Goal: Task Accomplishment & Management: Manage account settings

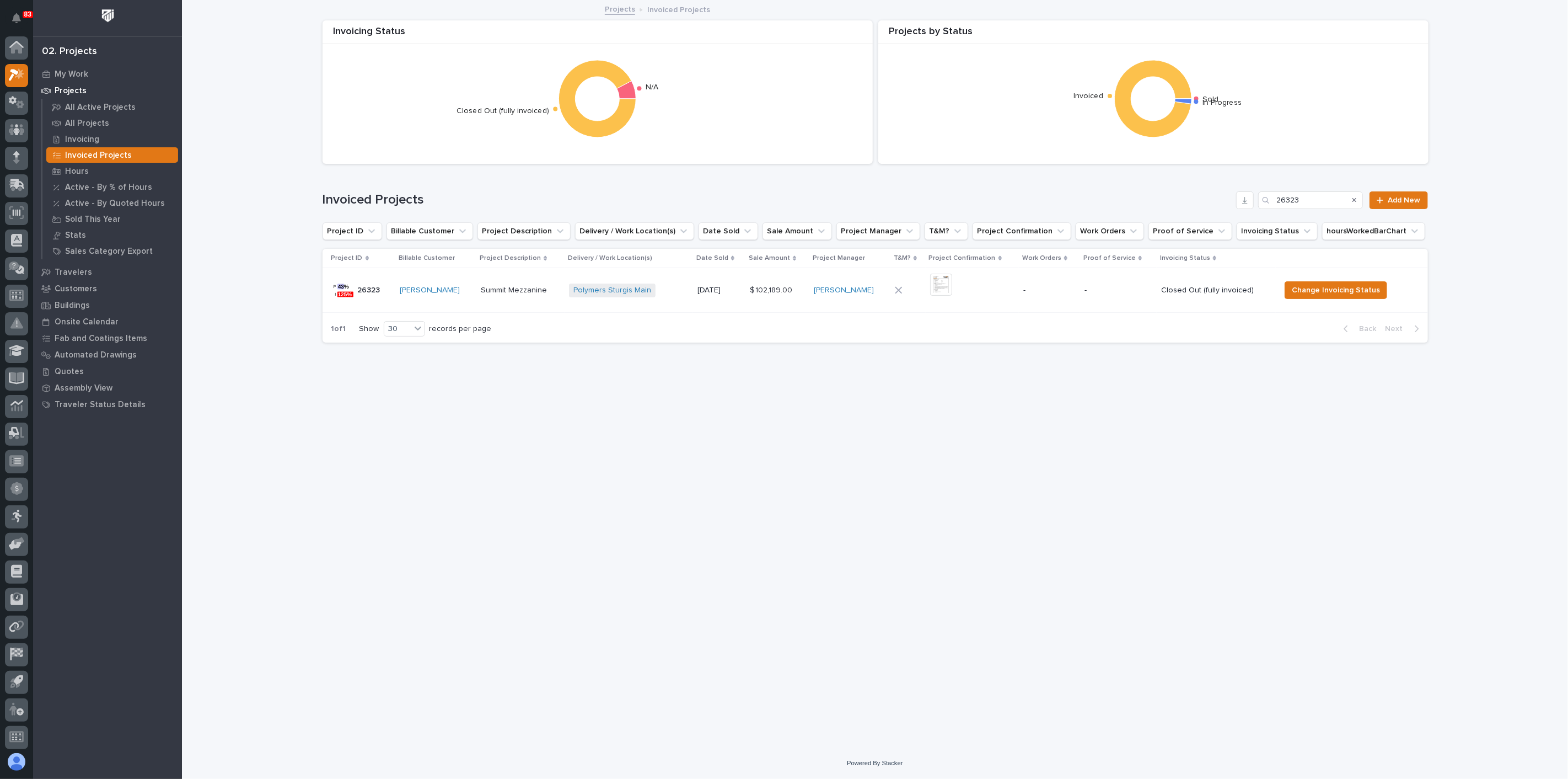
scroll to position [3, 0]
click at [1317, 199] on input "26323" at bounding box center [1310, 200] width 105 height 18
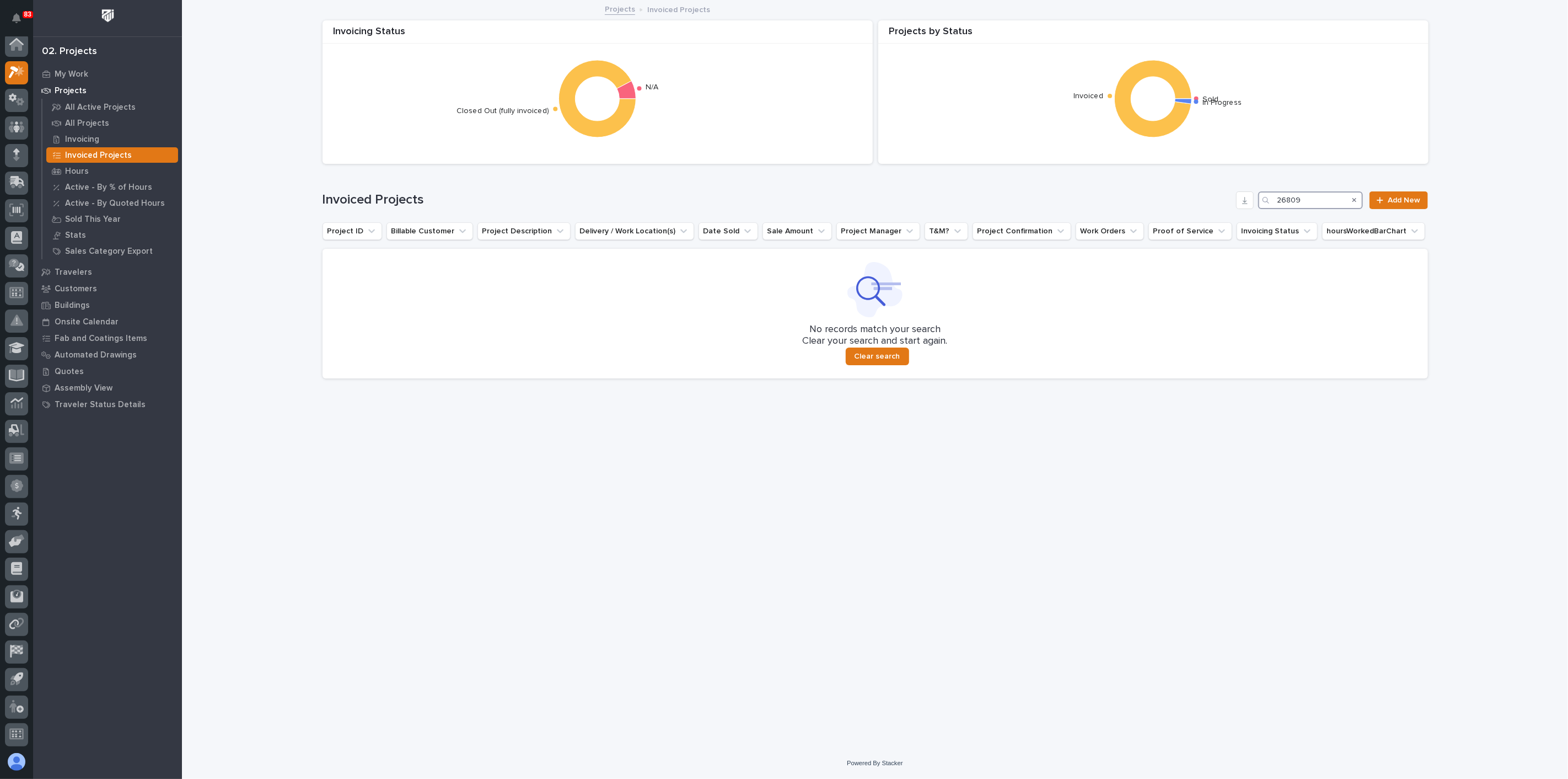
click at [1314, 199] on input "26809" at bounding box center [1310, 200] width 105 height 18
type input "26780"
click at [88, 139] on p "Invoicing" at bounding box center [82, 140] width 34 height 10
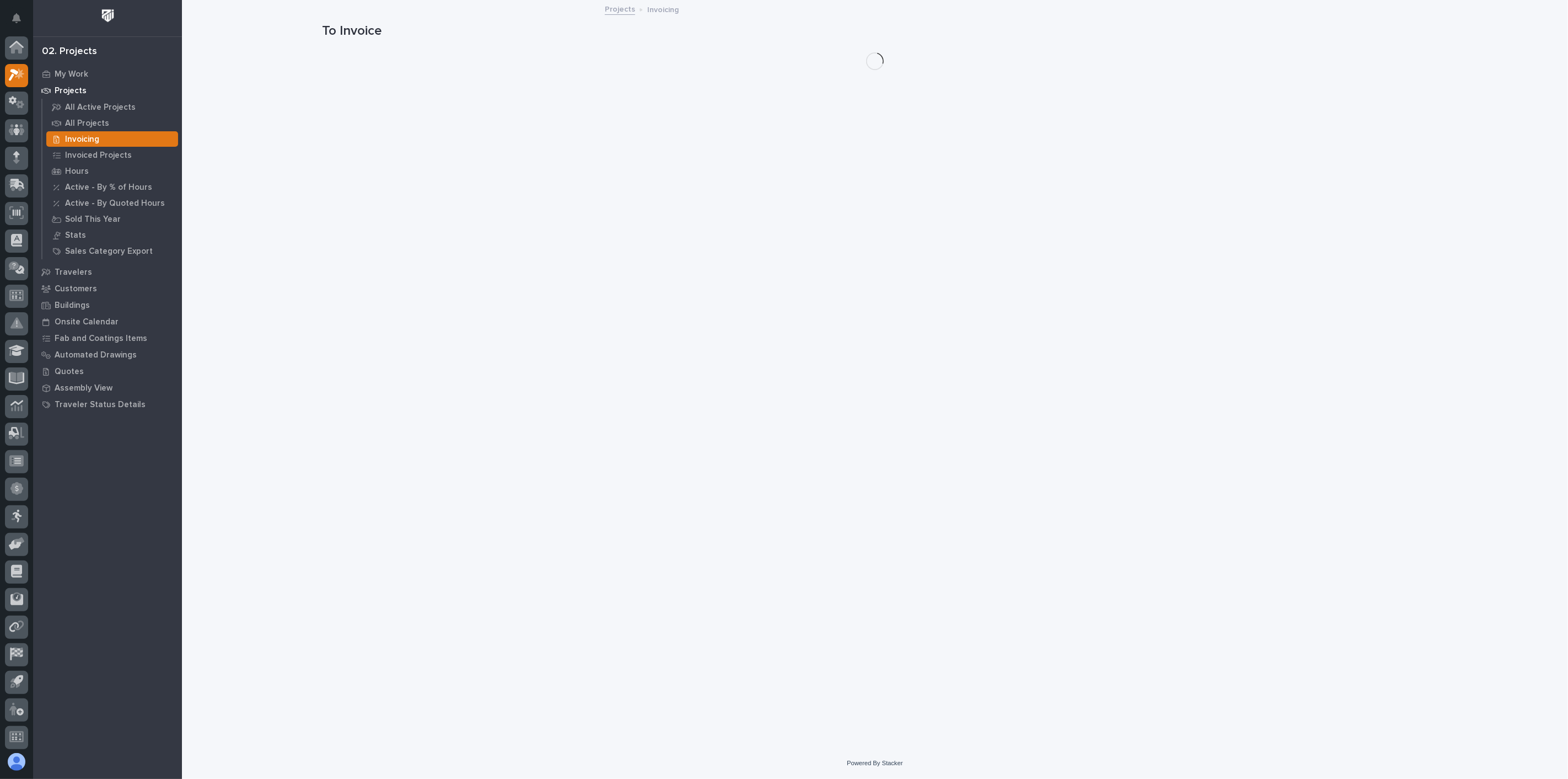
scroll to position [3, 0]
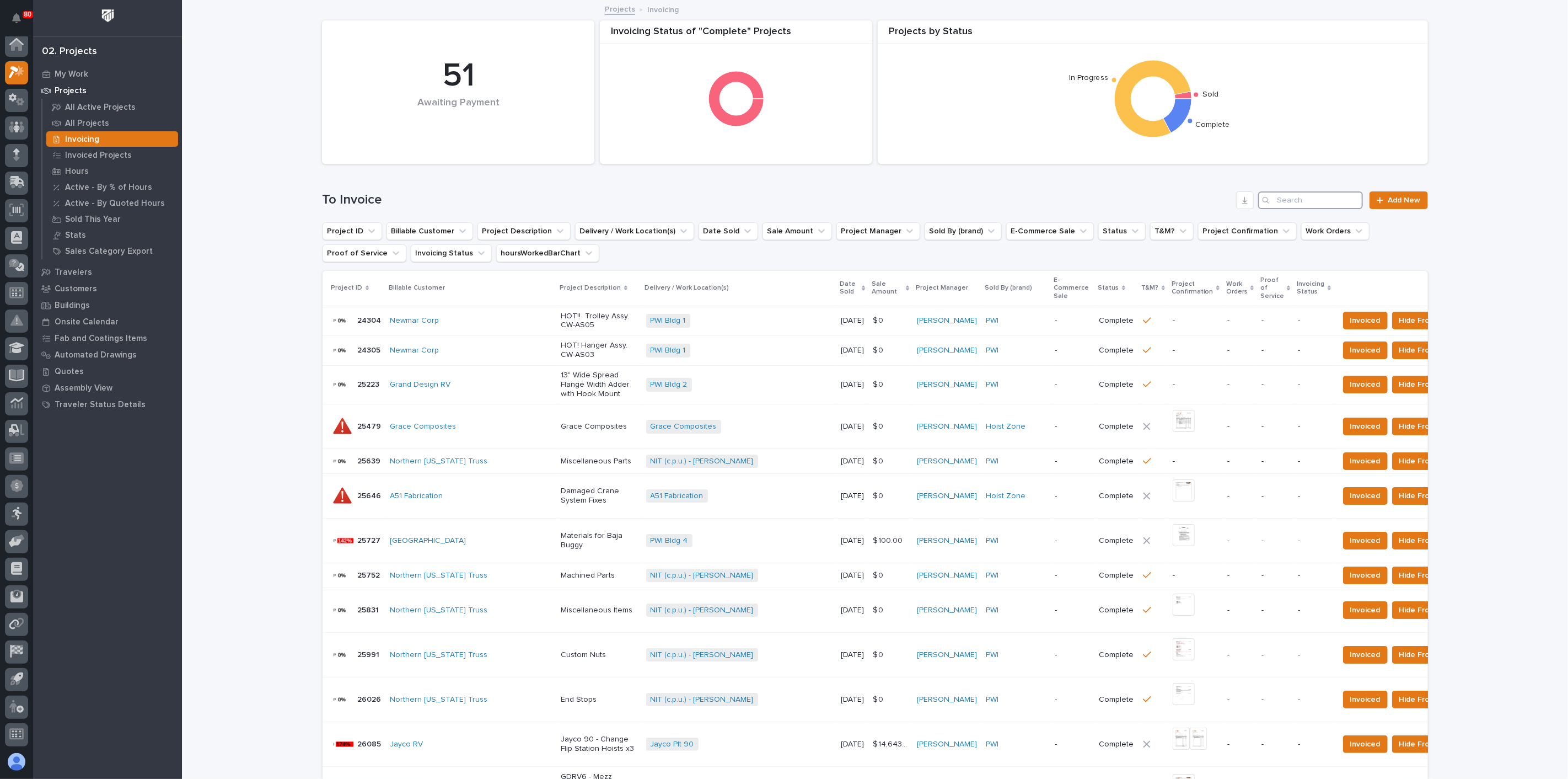
click at [1336, 204] on input "Search" at bounding box center [1310, 200] width 105 height 18
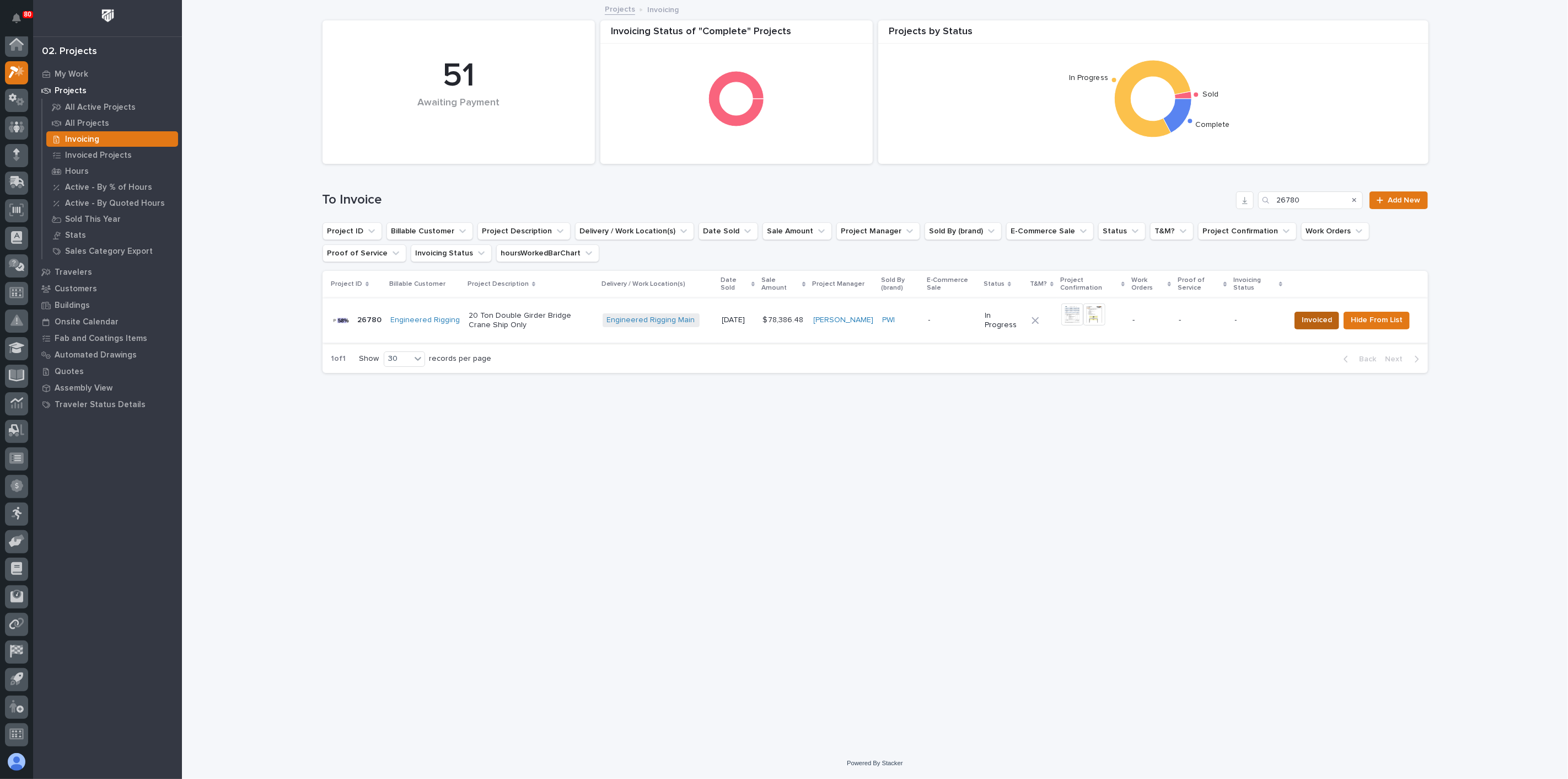
click at [1312, 317] on span "Invoiced" at bounding box center [1317, 320] width 31 height 14
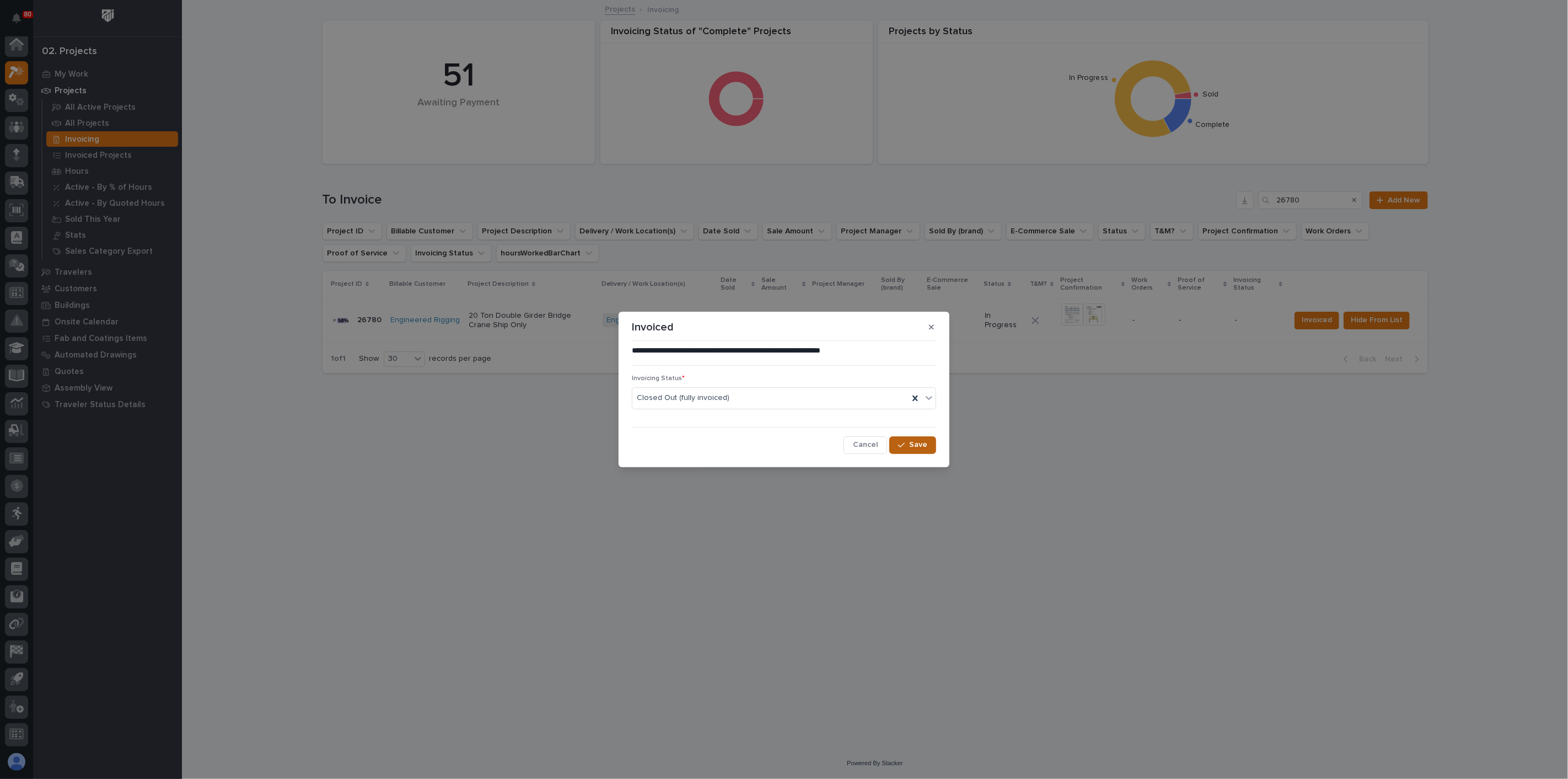
click at [908, 443] on div "button" at bounding box center [903, 445] width 11 height 8
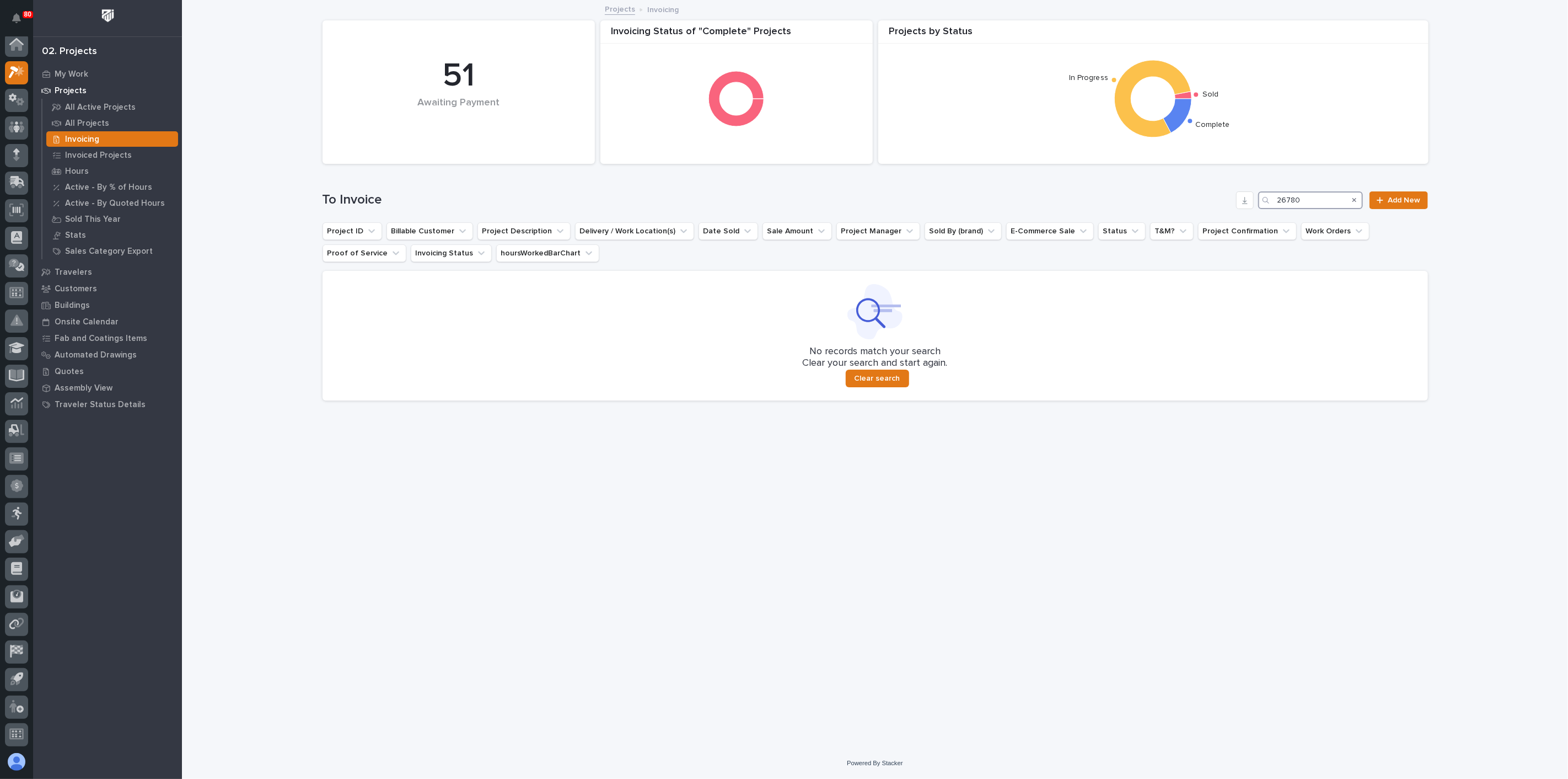
click at [1330, 197] on input "26780" at bounding box center [1310, 200] width 105 height 18
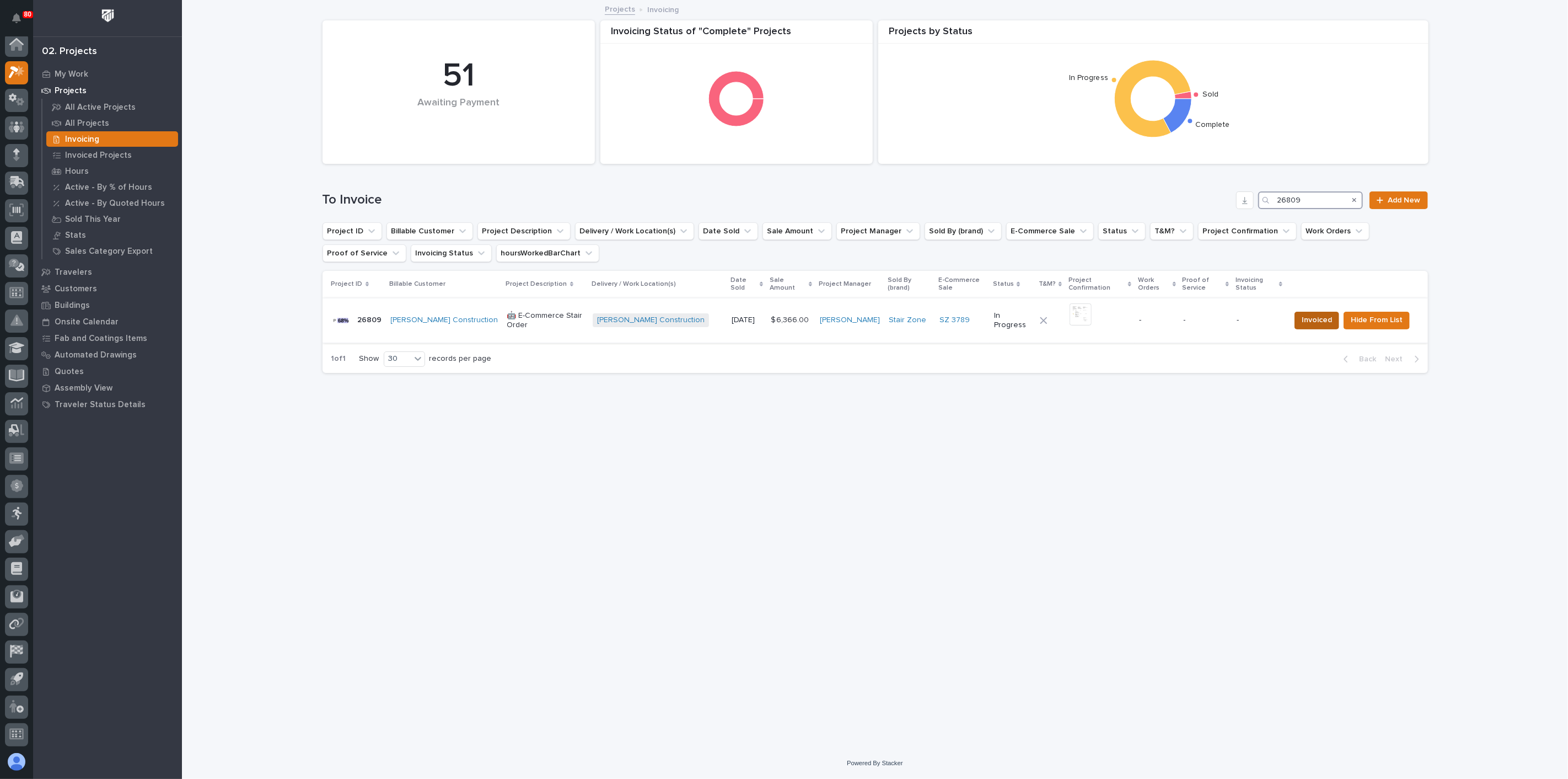
type input "26809"
click at [1313, 313] on span "Invoiced" at bounding box center [1317, 320] width 31 height 14
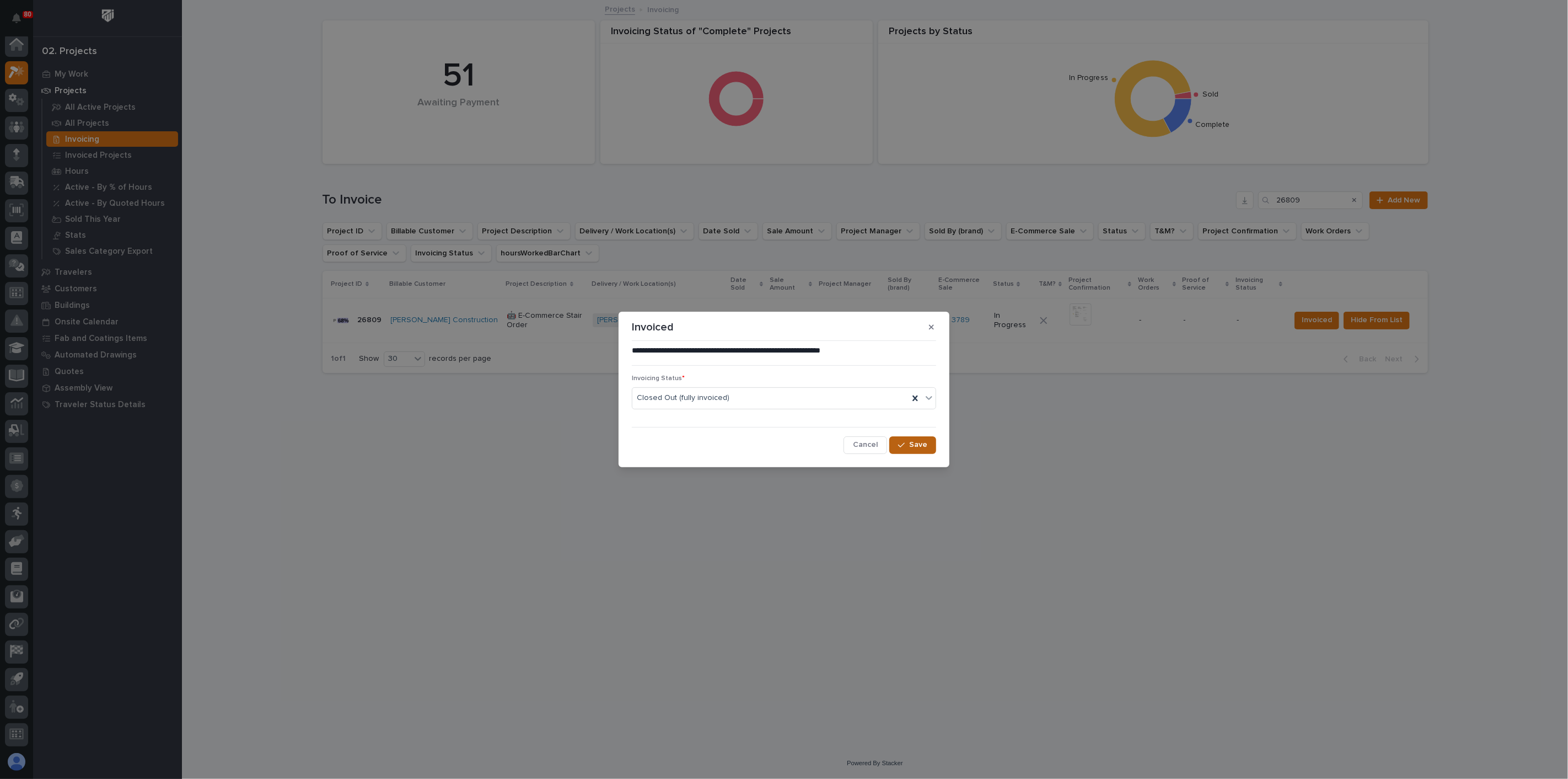
click at [912, 448] on span "Save" at bounding box center [918, 444] width 19 height 10
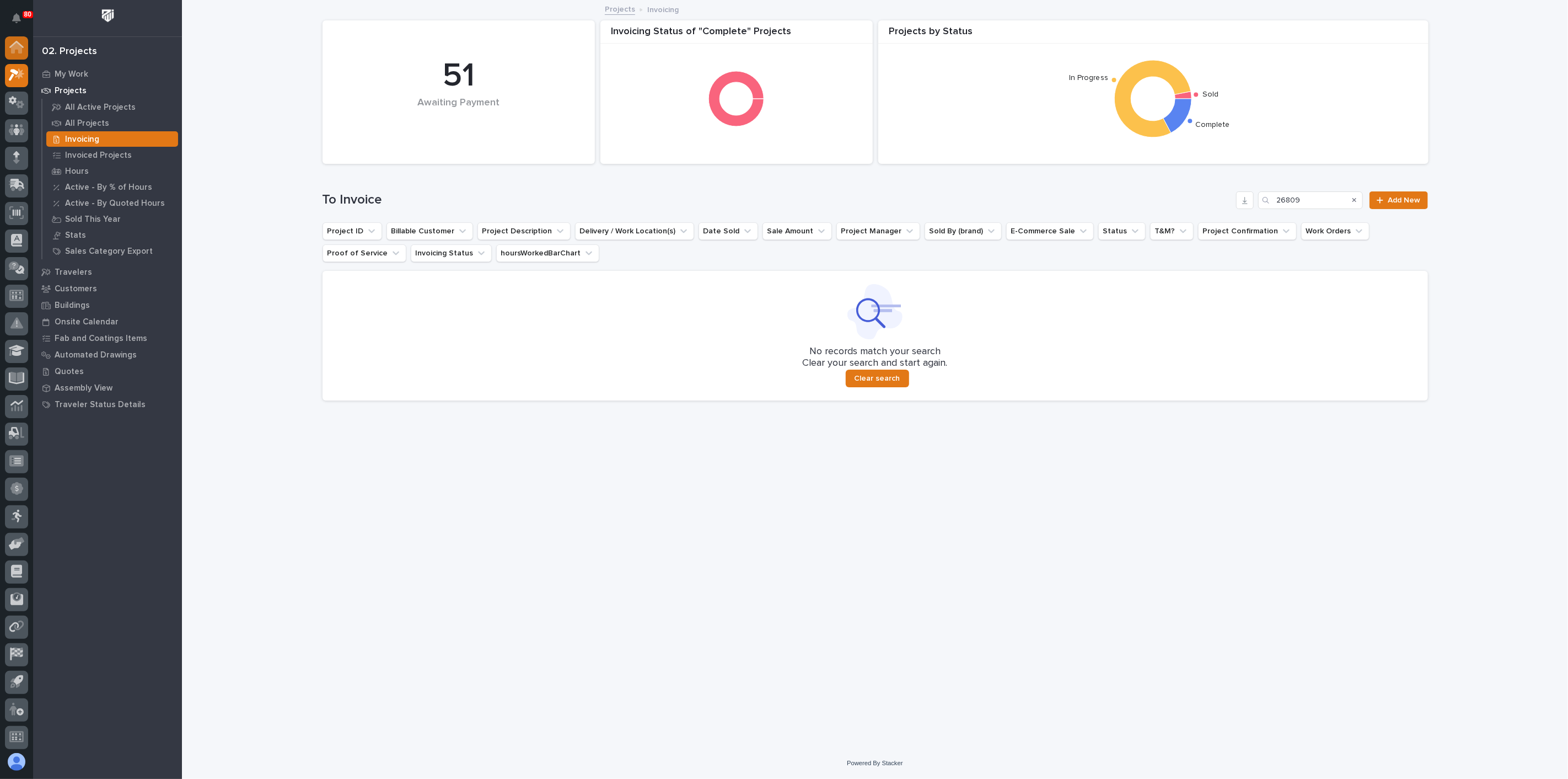
click at [19, 50] on icon at bounding box center [16, 48] width 11 height 11
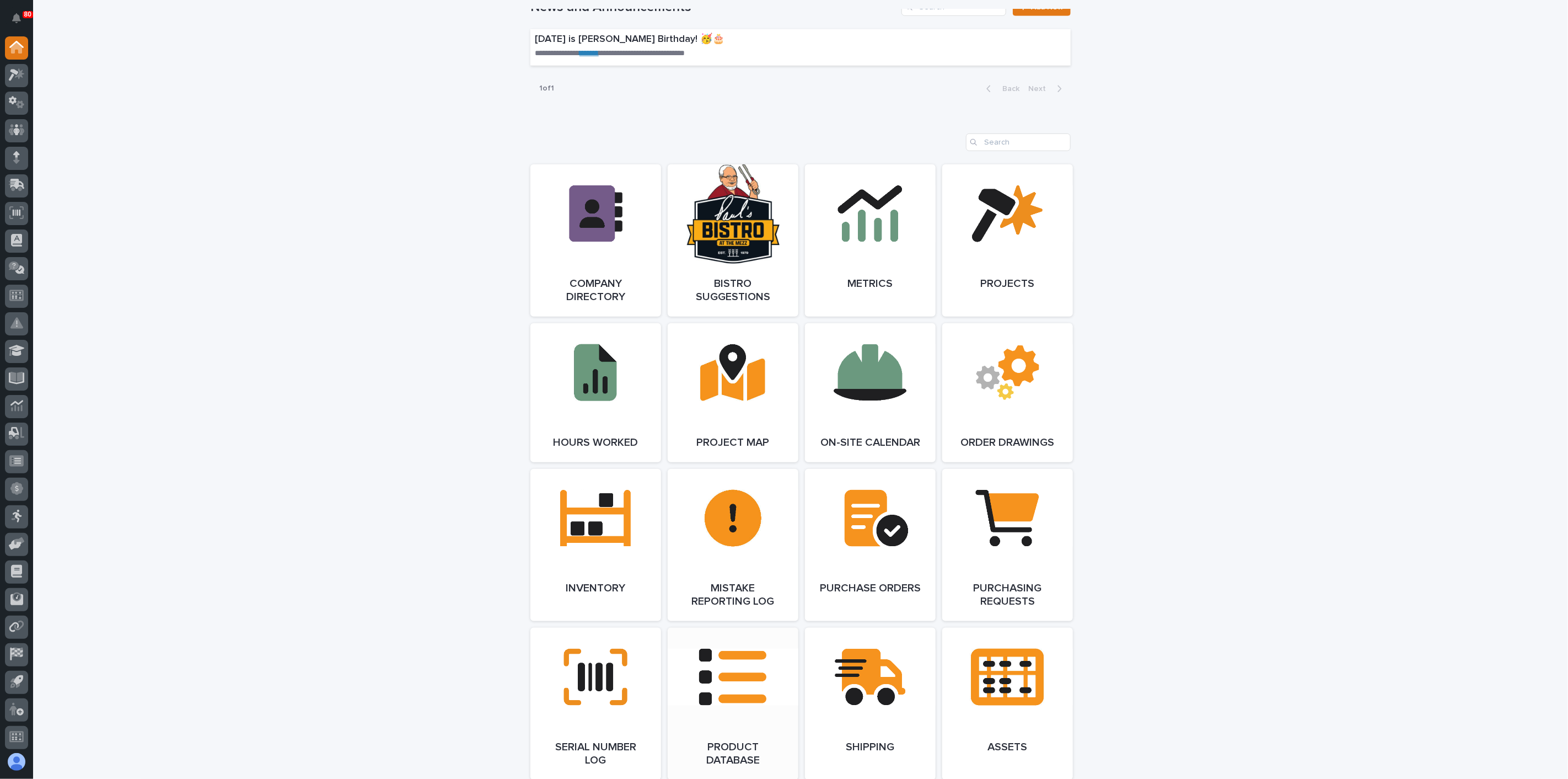
scroll to position [919, 0]
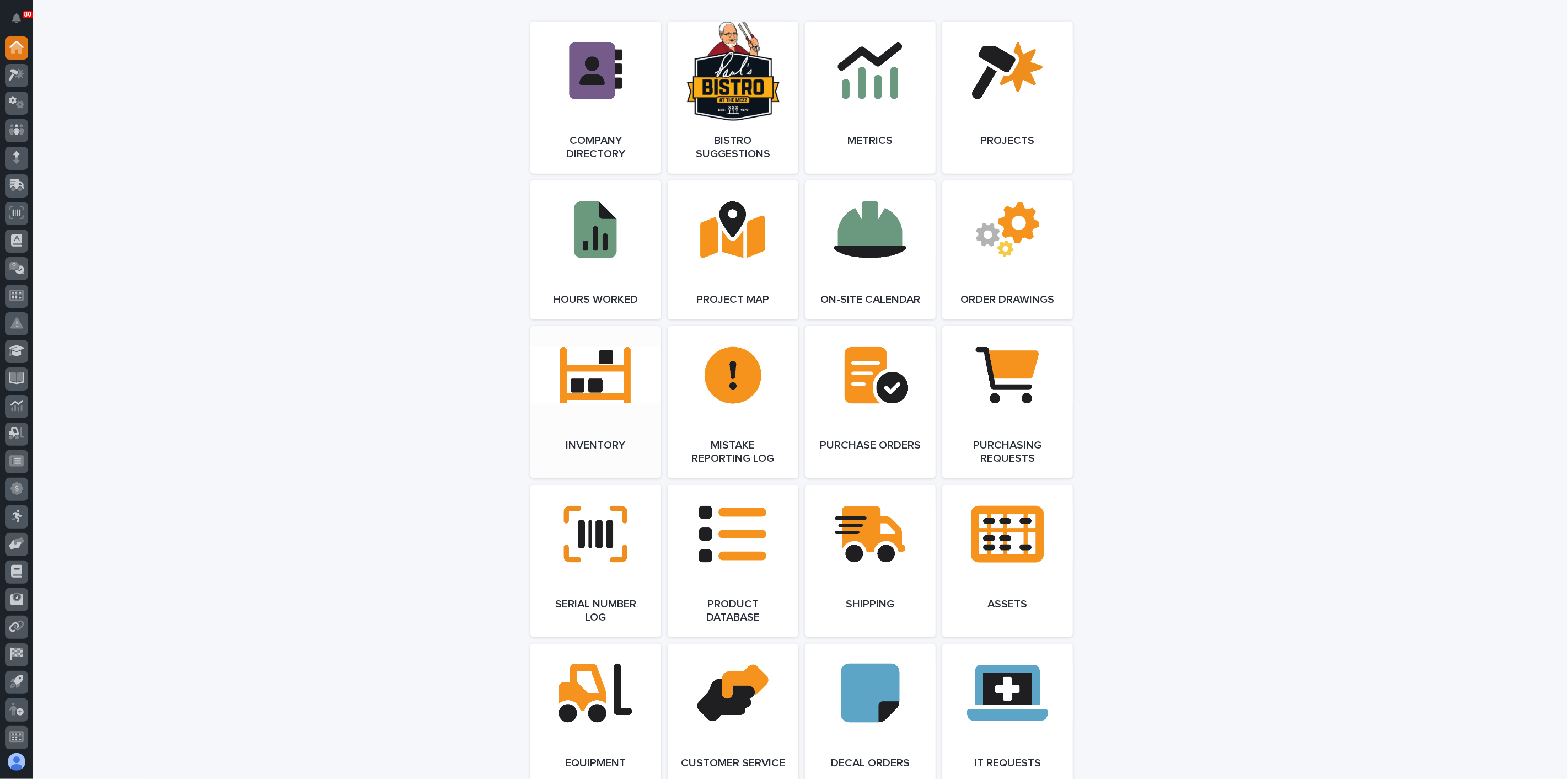
click at [602, 402] on span "Open Link" at bounding box center [596, 402] width 36 height 8
click at [619, 374] on link "Open Link" at bounding box center [596, 402] width 131 height 152
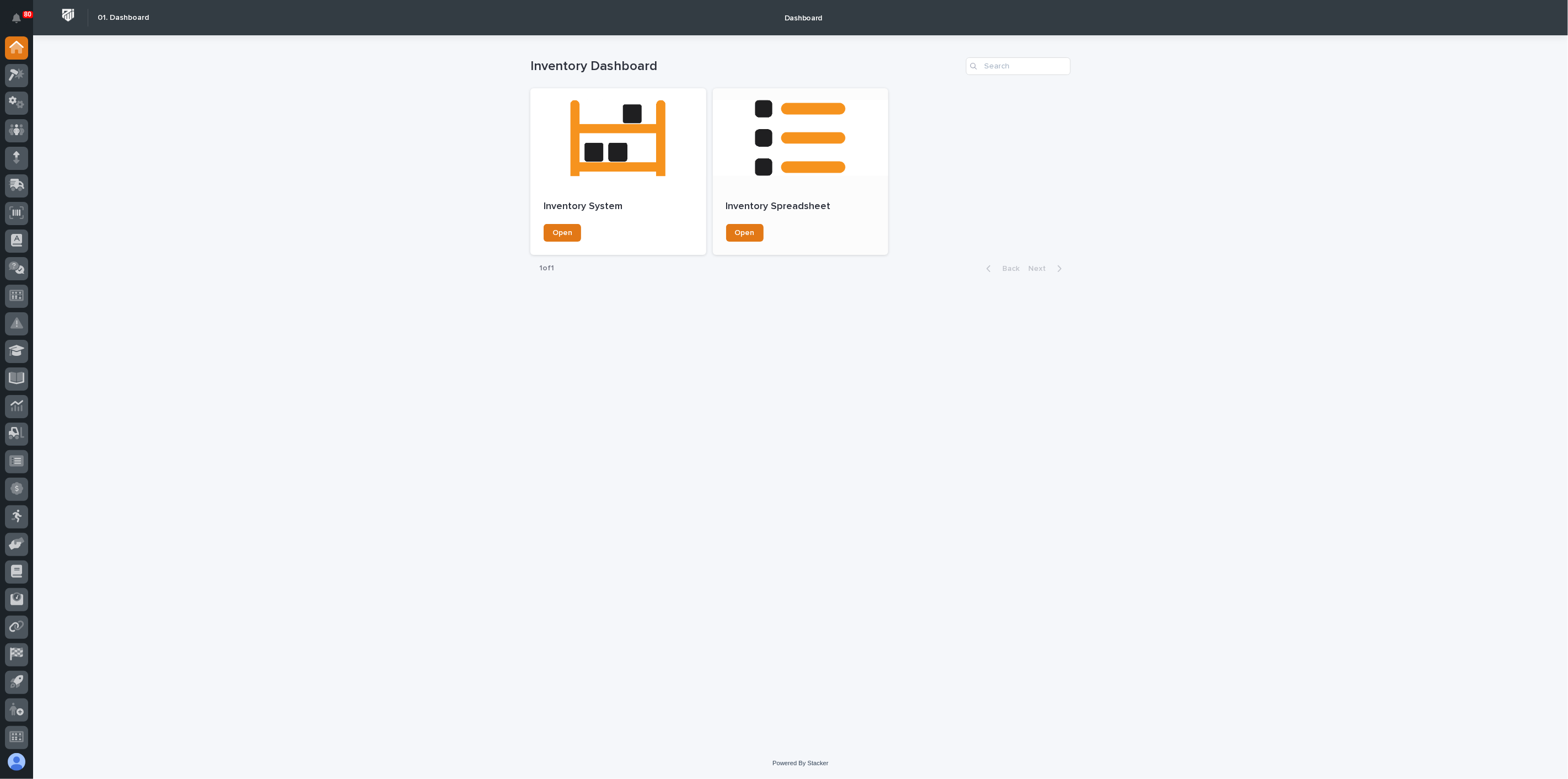
click at [794, 160] on div at bounding box center [801, 137] width 176 height 99
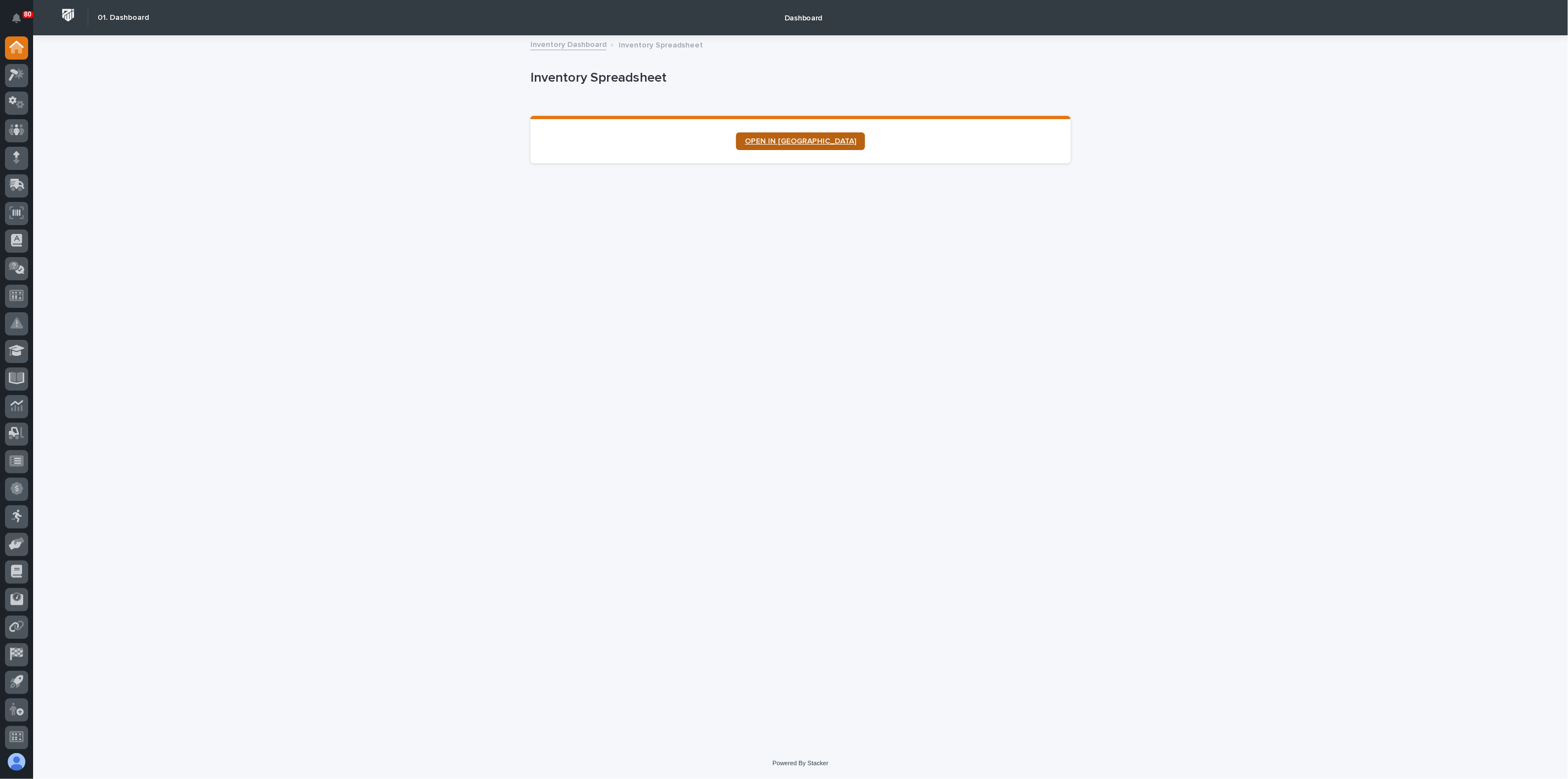
click at [794, 145] on link "OPEN IN NEW TAB" at bounding box center [800, 141] width 129 height 18
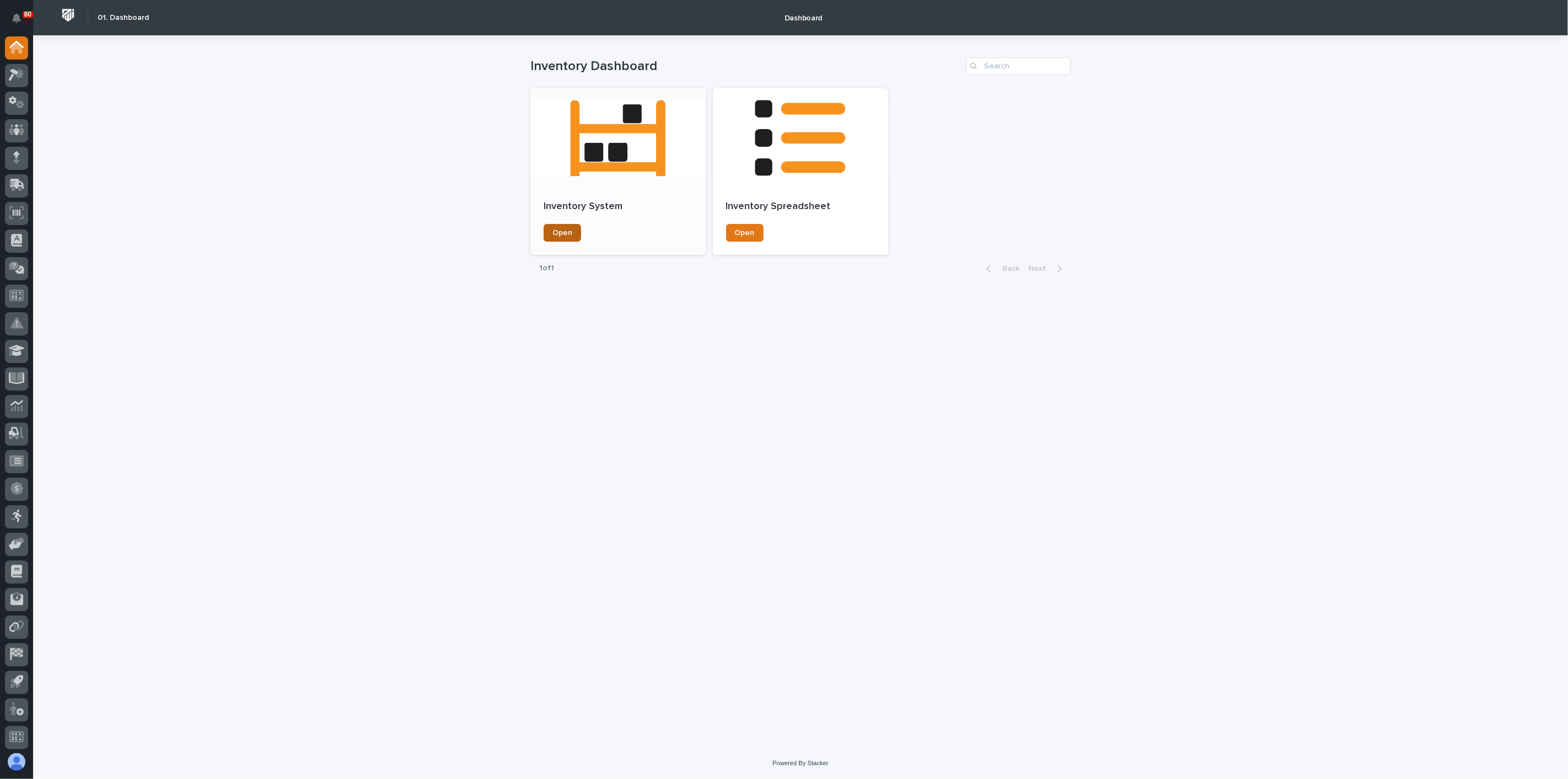
click at [562, 236] on span "Open" at bounding box center [562, 233] width 20 height 8
